Goal: Task Accomplishment & Management: Complete application form

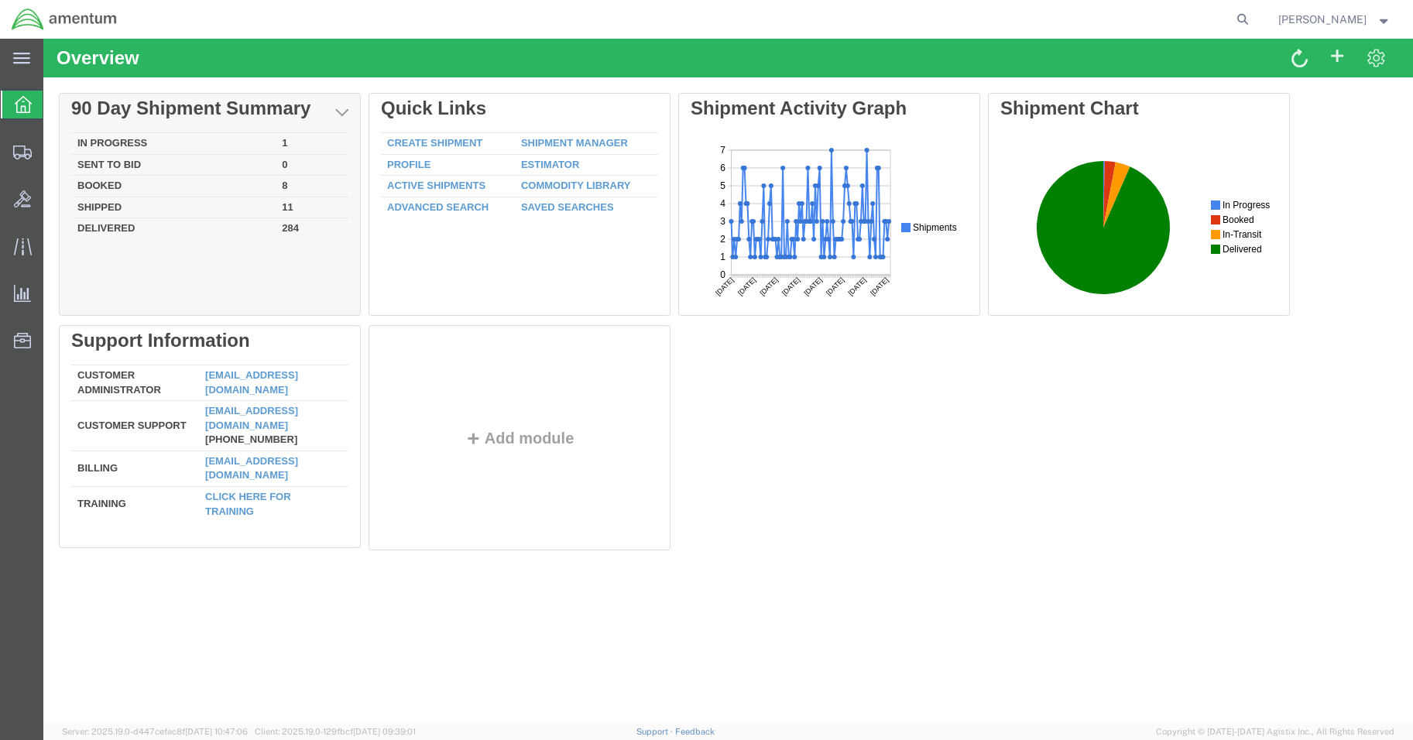
click at [111, 140] on td "In Progress" at bounding box center [173, 144] width 204 height 22
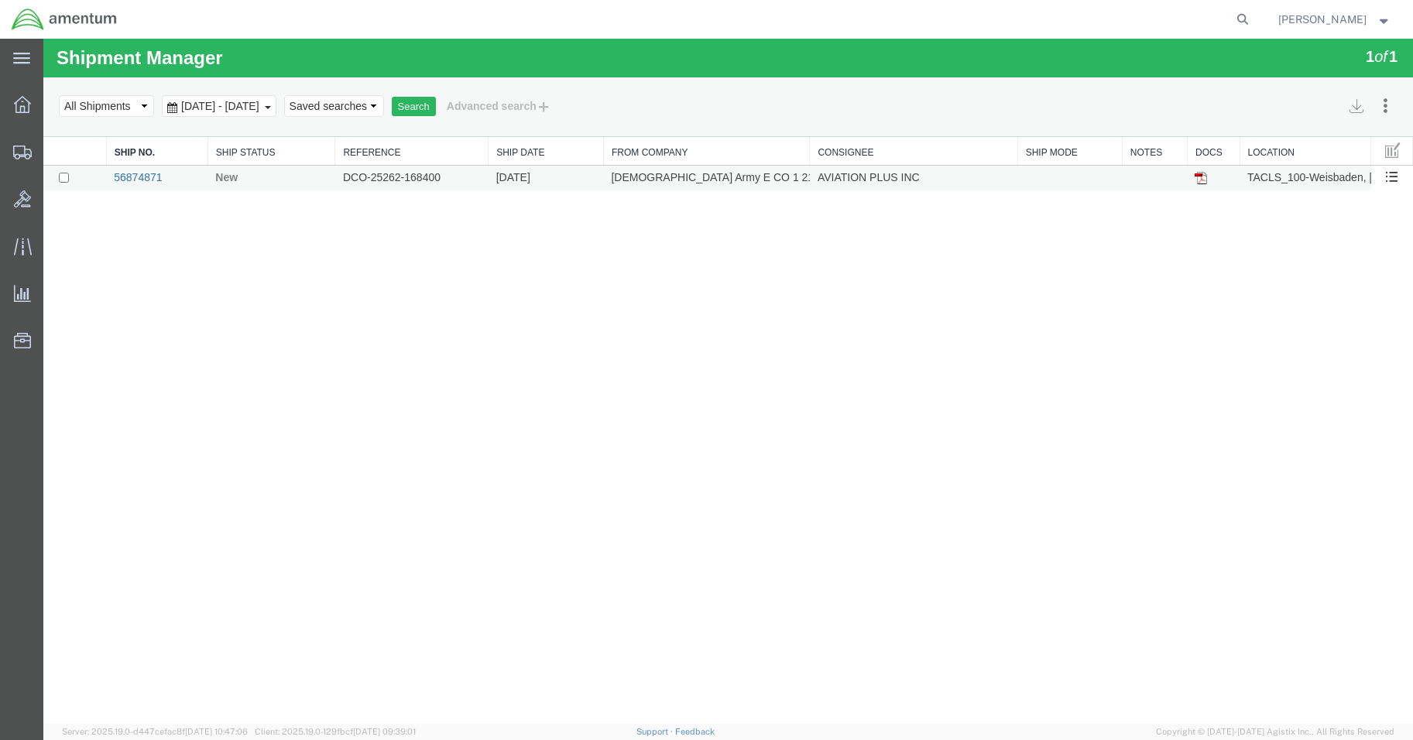
click at [123, 173] on link "56874871" at bounding box center [138, 177] width 48 height 12
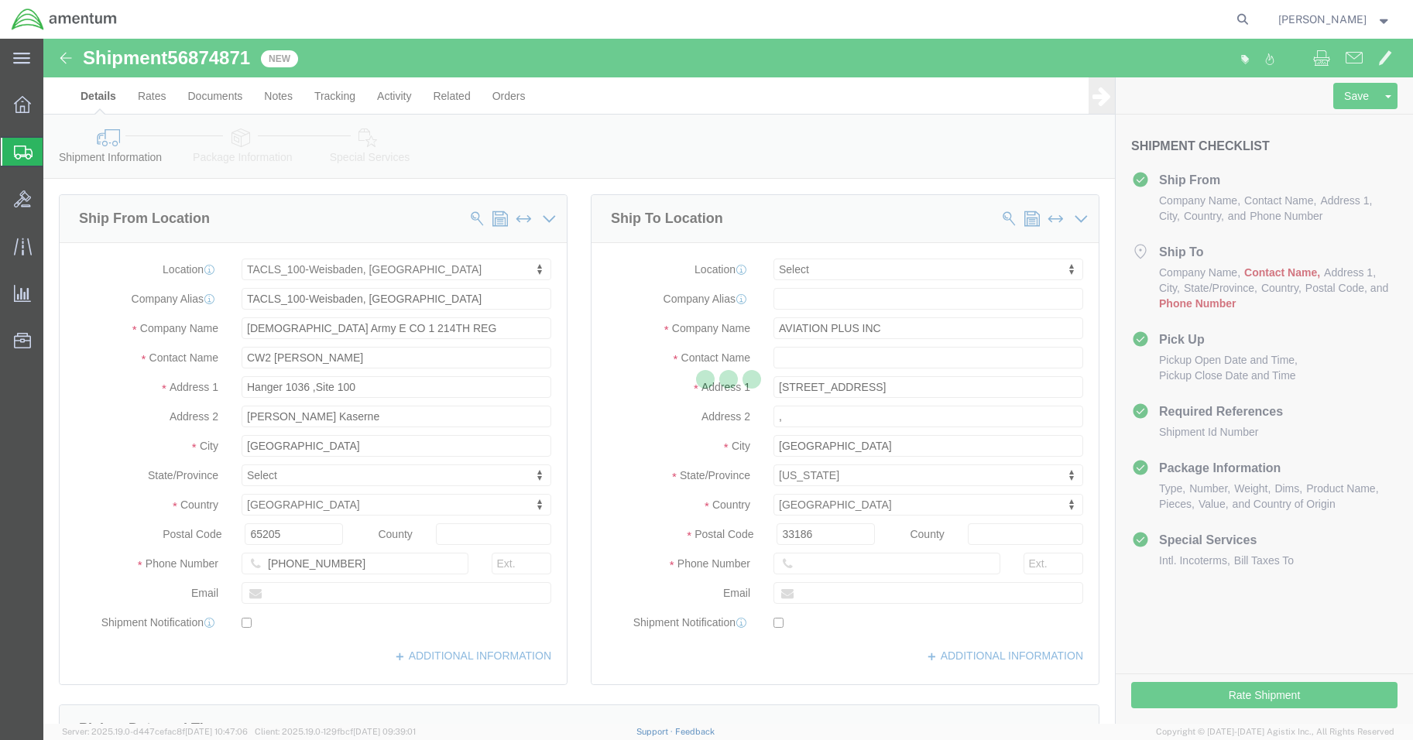
select select "42677"
select select
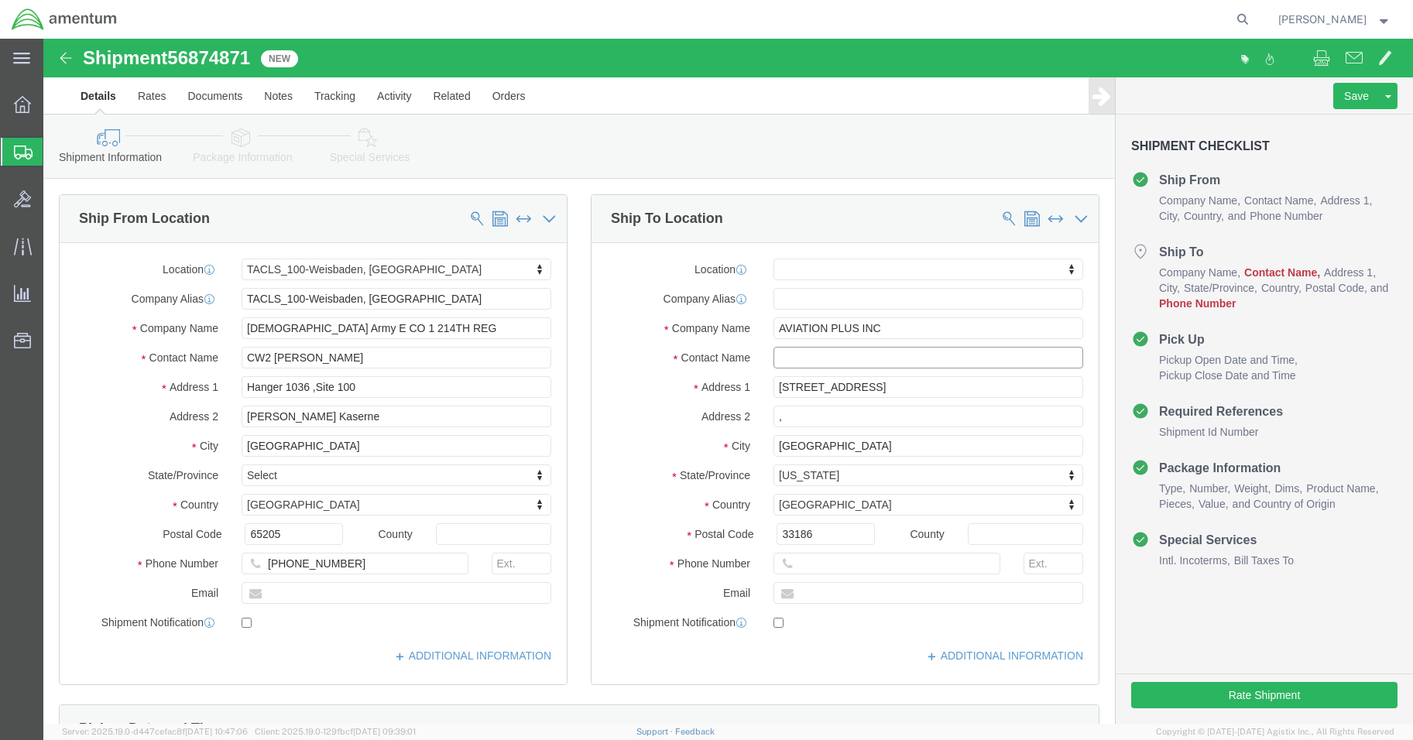
click input "text"
type input "[PERSON_NAME]"
click p "- AVIATION PLUS INC - ([PERSON_NAME]) [STREET_ADDRESS]"
select select
type input "[PERSON_NAME]"
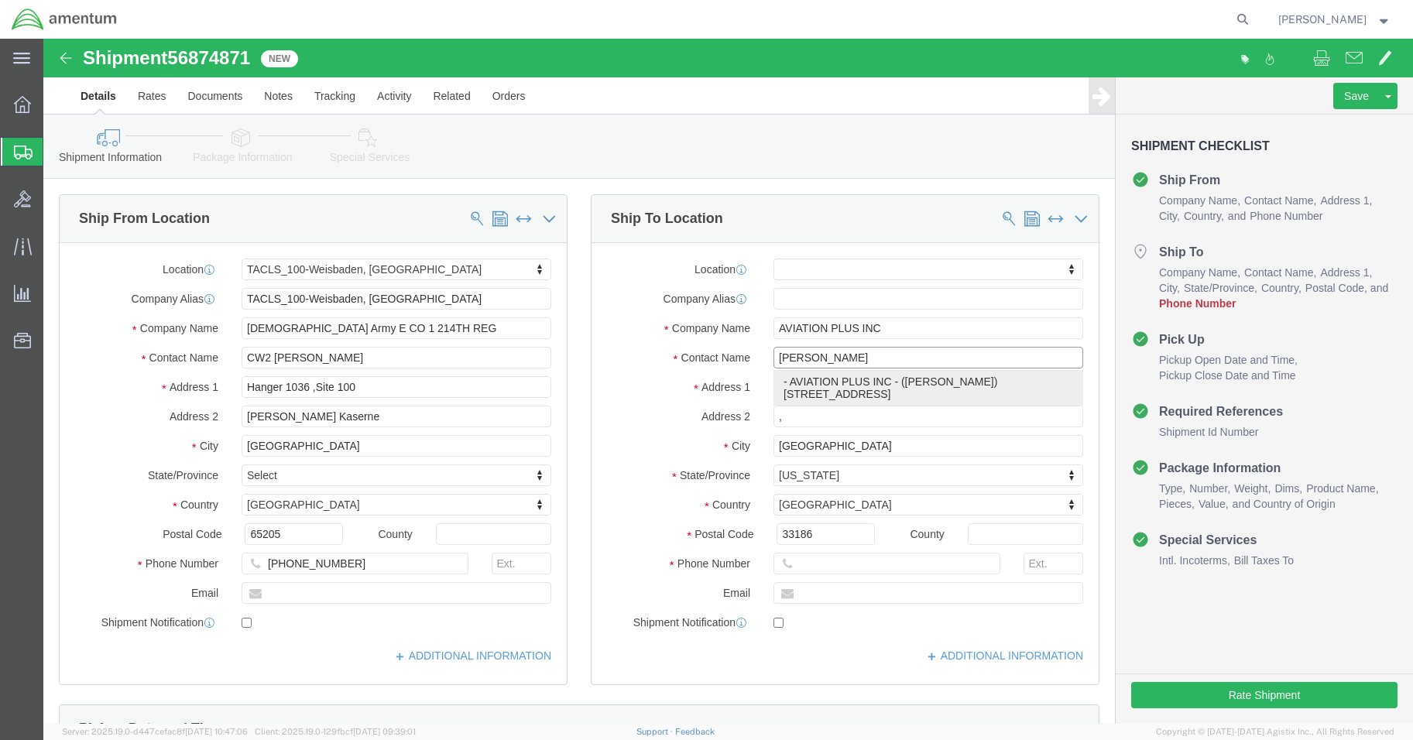
type input "[PHONE_NUMBER]"
select select "FL"
type input "[PERSON_NAME]"
click div "Location My Profile Location [PHONE_NUMBER] [PHONE_NUMBER] [PHONE_NUMBER] [PHON…"
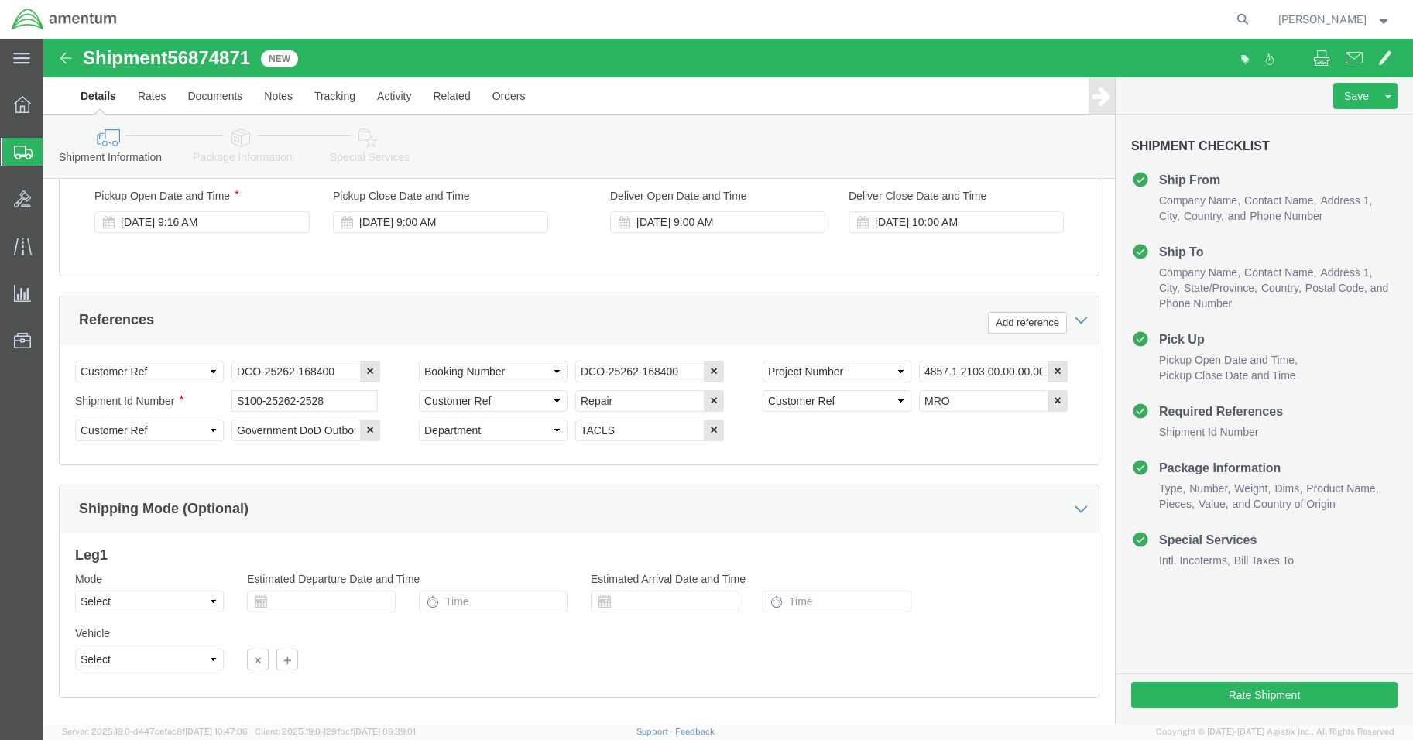
scroll to position [703, 0]
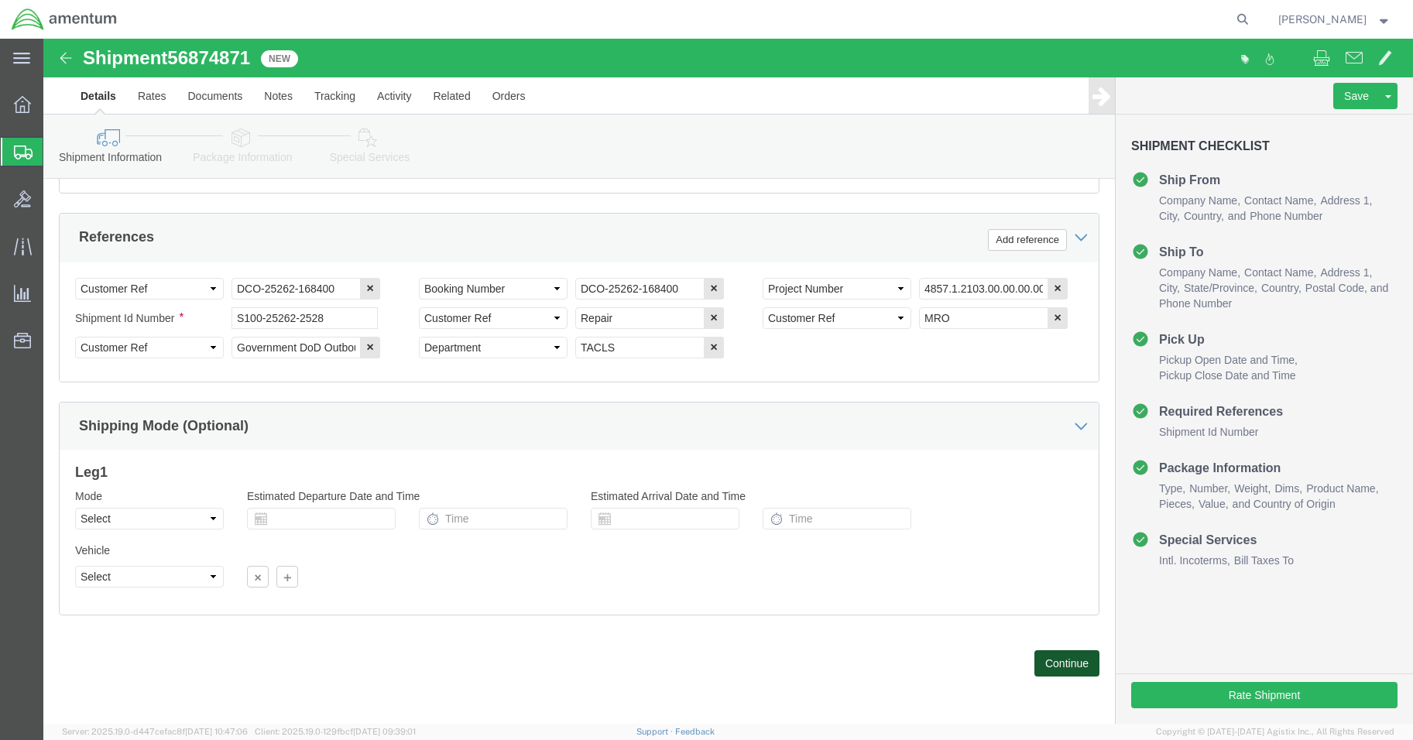
click button "Continue"
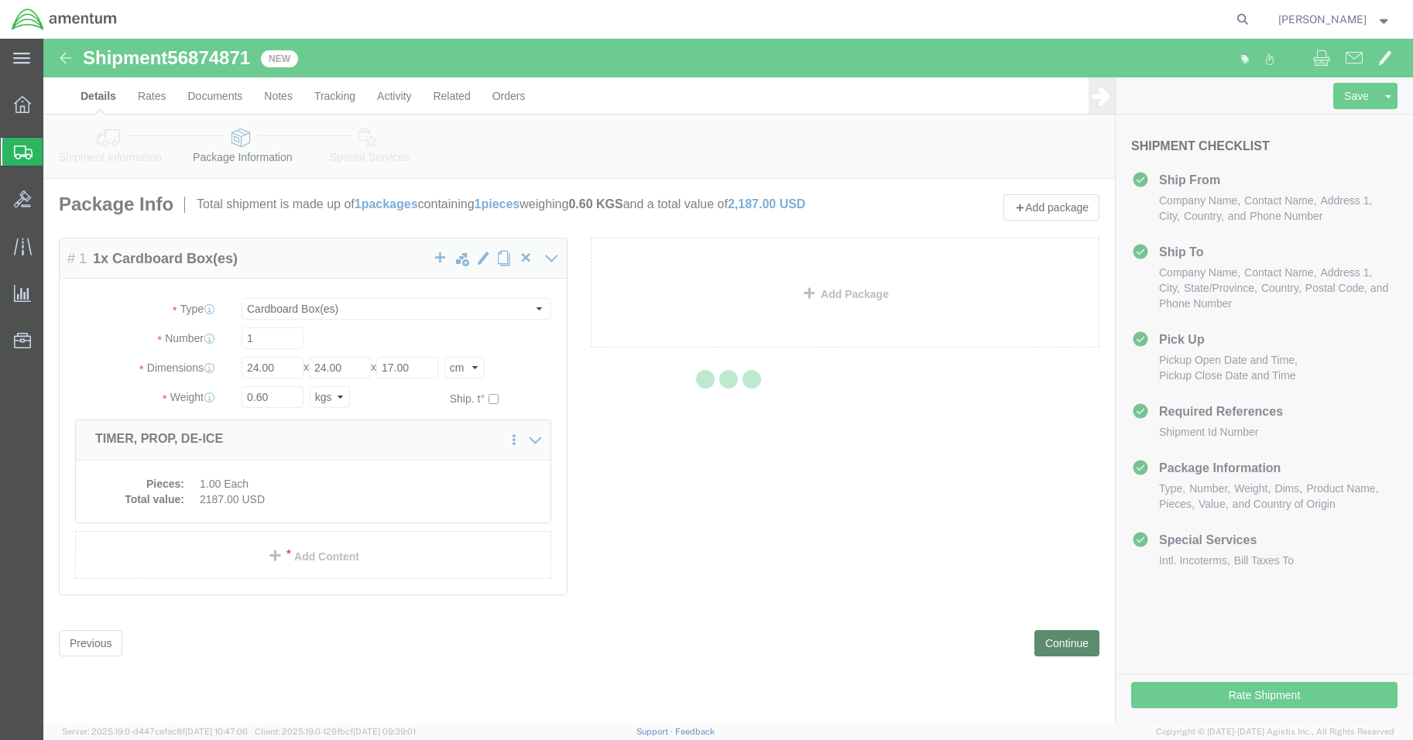
scroll to position [0, 0]
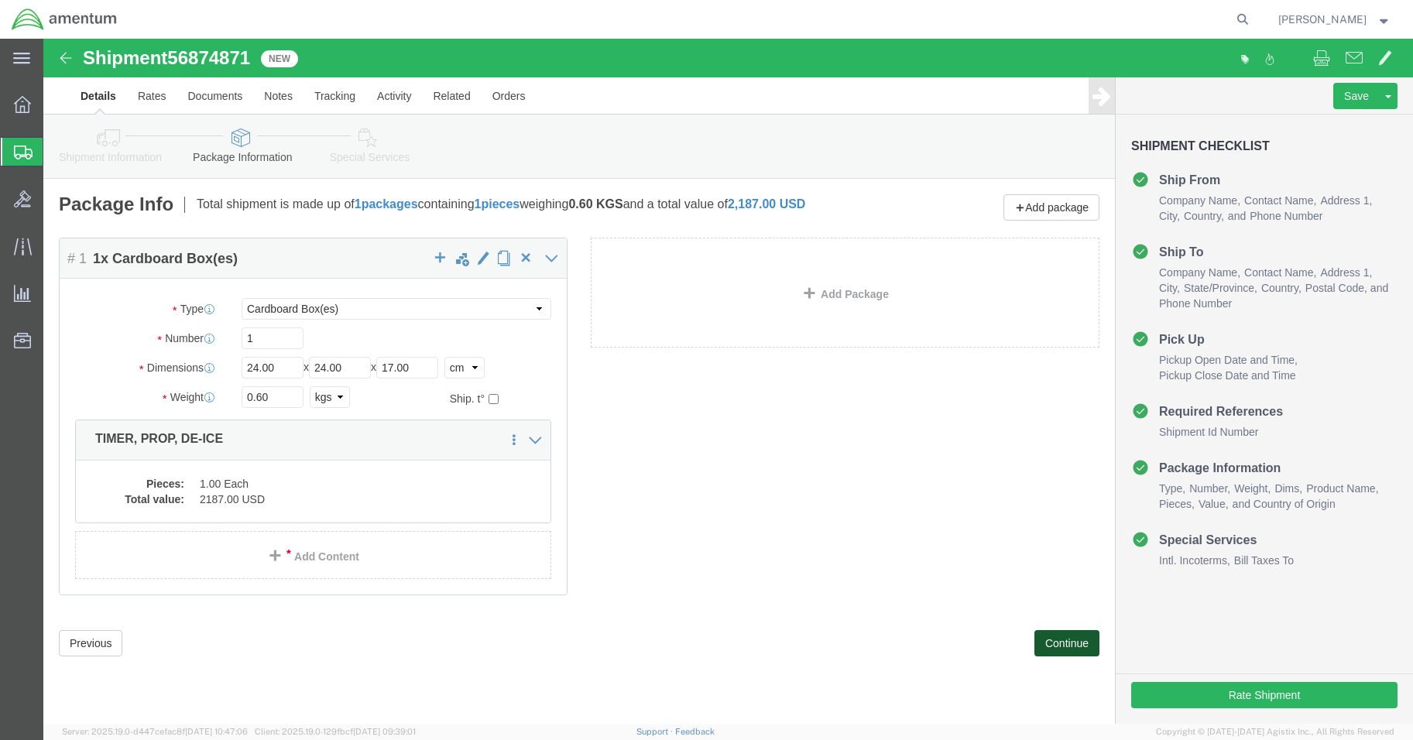
click button "Continue"
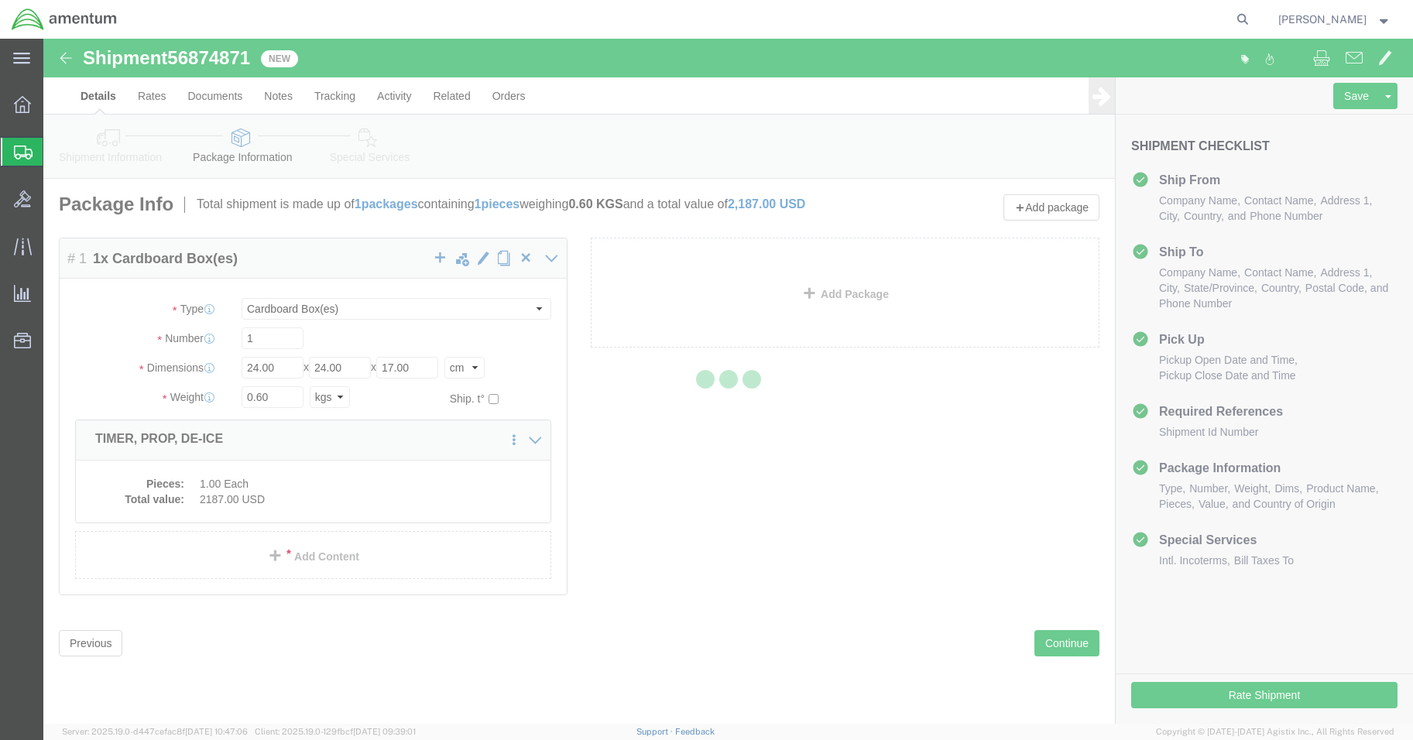
select select
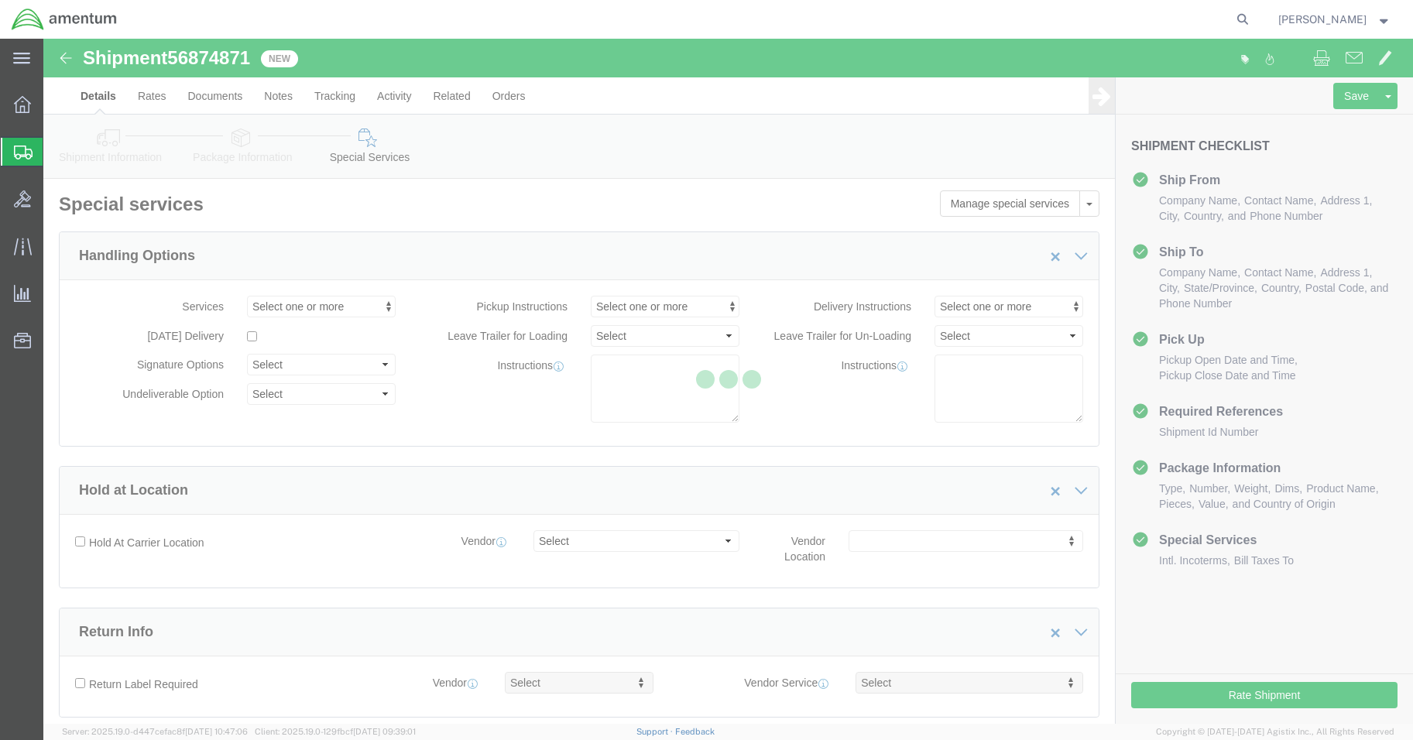
select select "DEPARTMENT"
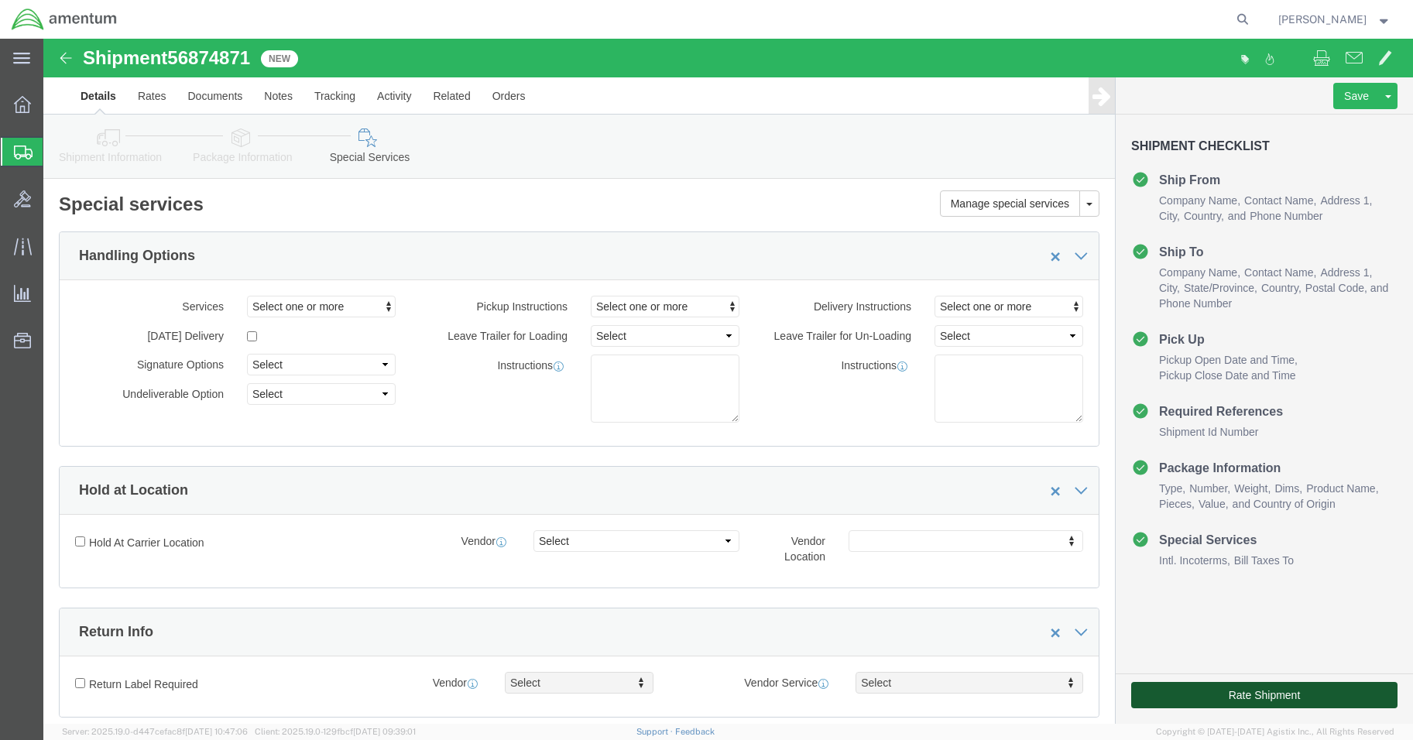
click button "Rate Shipment"
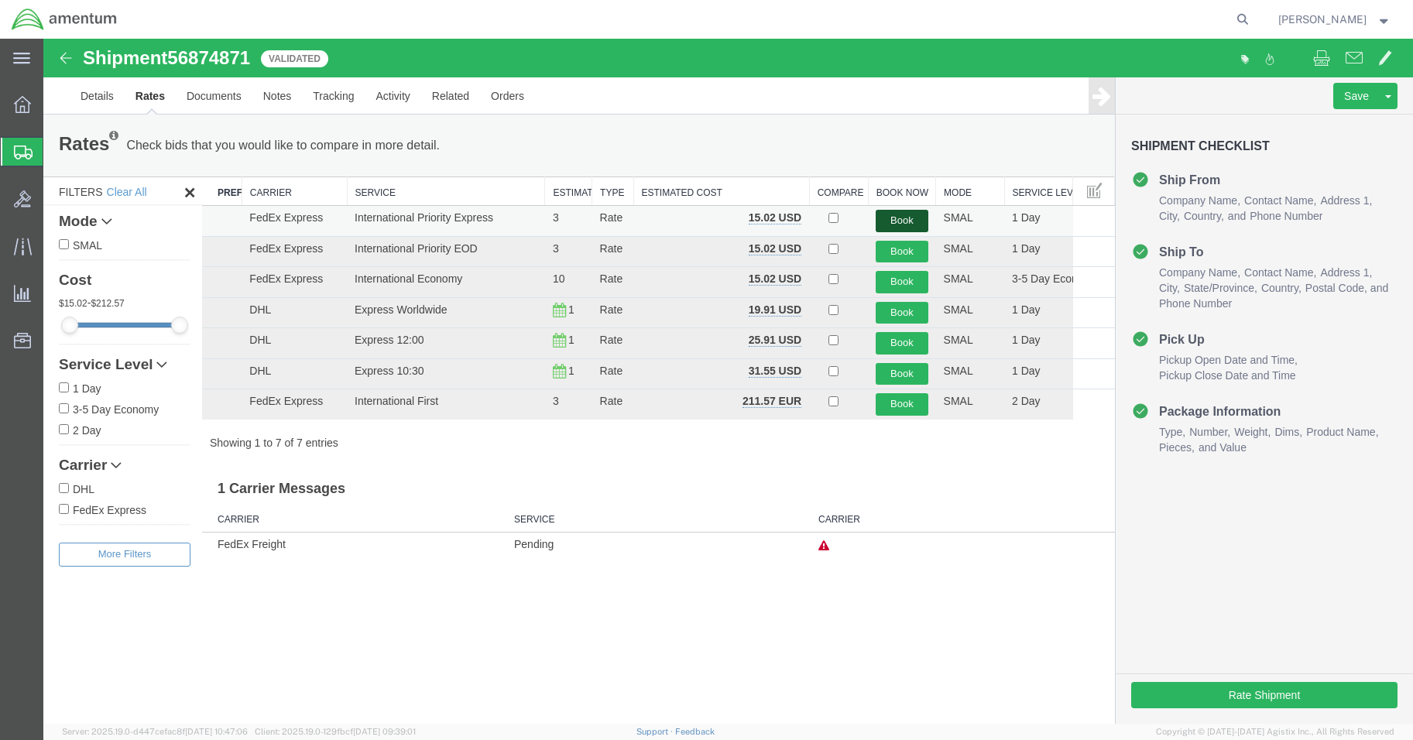
click at [909, 220] on button "Book" at bounding box center [901, 221] width 52 height 22
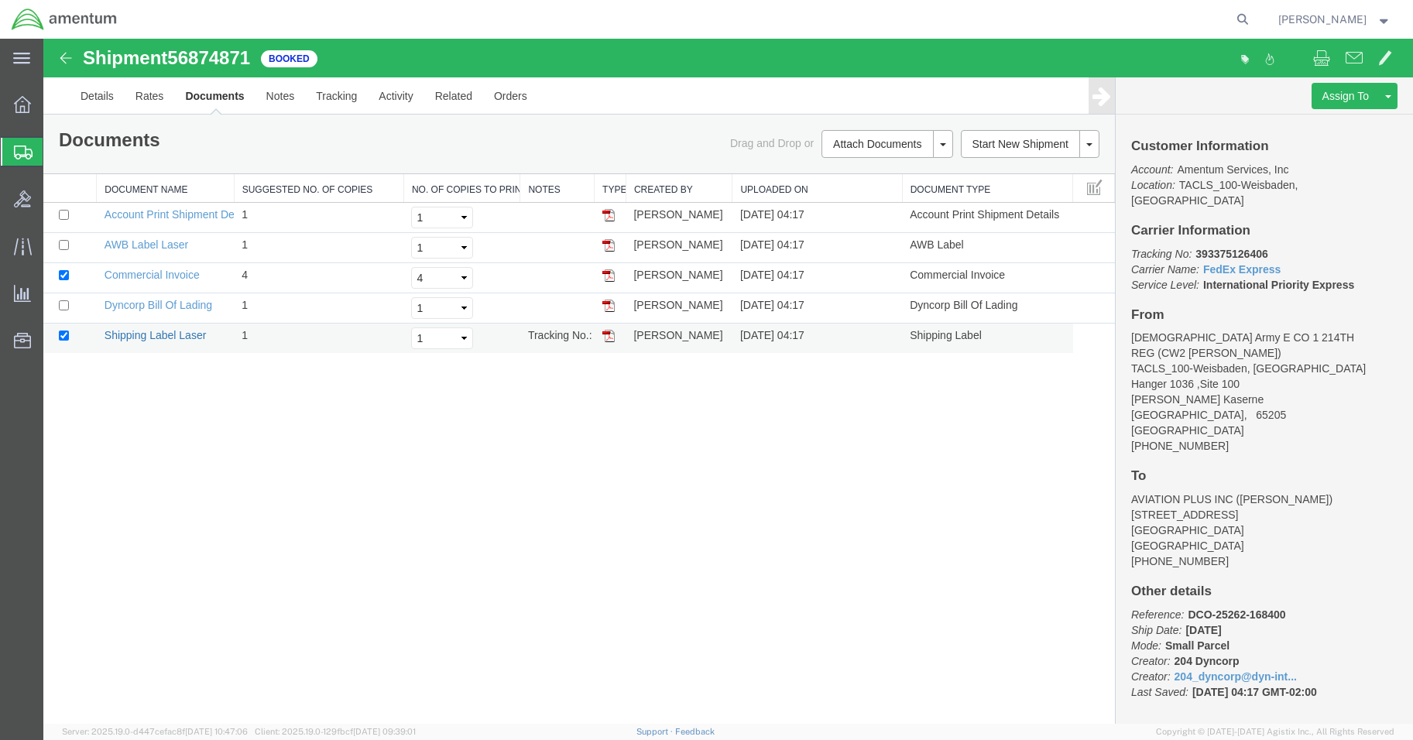
drag, startPoint x: 156, startPoint y: 334, endPoint x: 44, endPoint y: 191, distance: 181.3
click at [156, 334] on link "Shipping Label Laser" at bounding box center [155, 335] width 102 height 12
click at [150, 337] on link "Shipping Label Laser" at bounding box center [155, 335] width 102 height 12
